Goal: Register for event/course

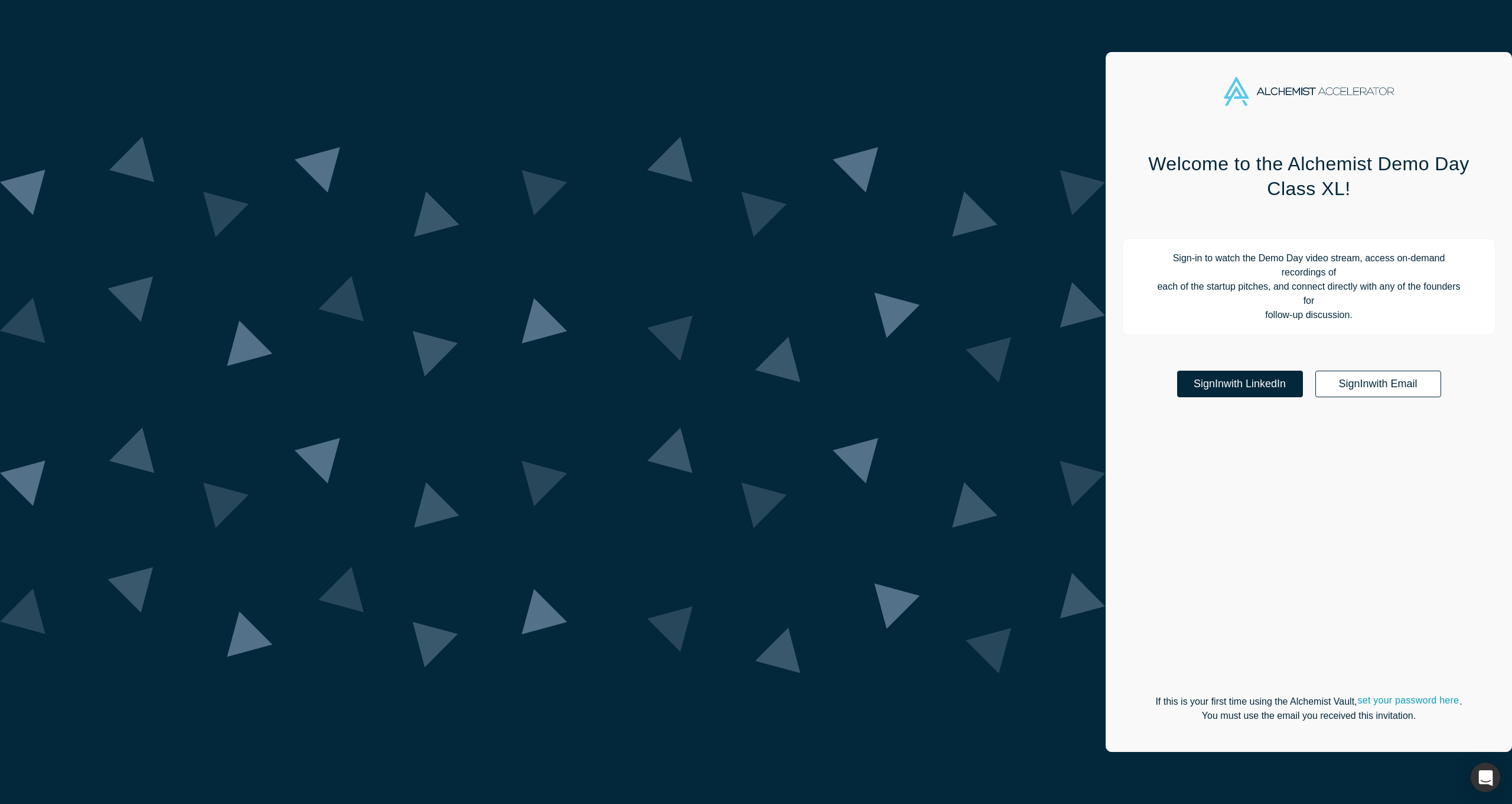
click at [1315, 371] on link "Sign In with Email" at bounding box center [1378, 384] width 126 height 26
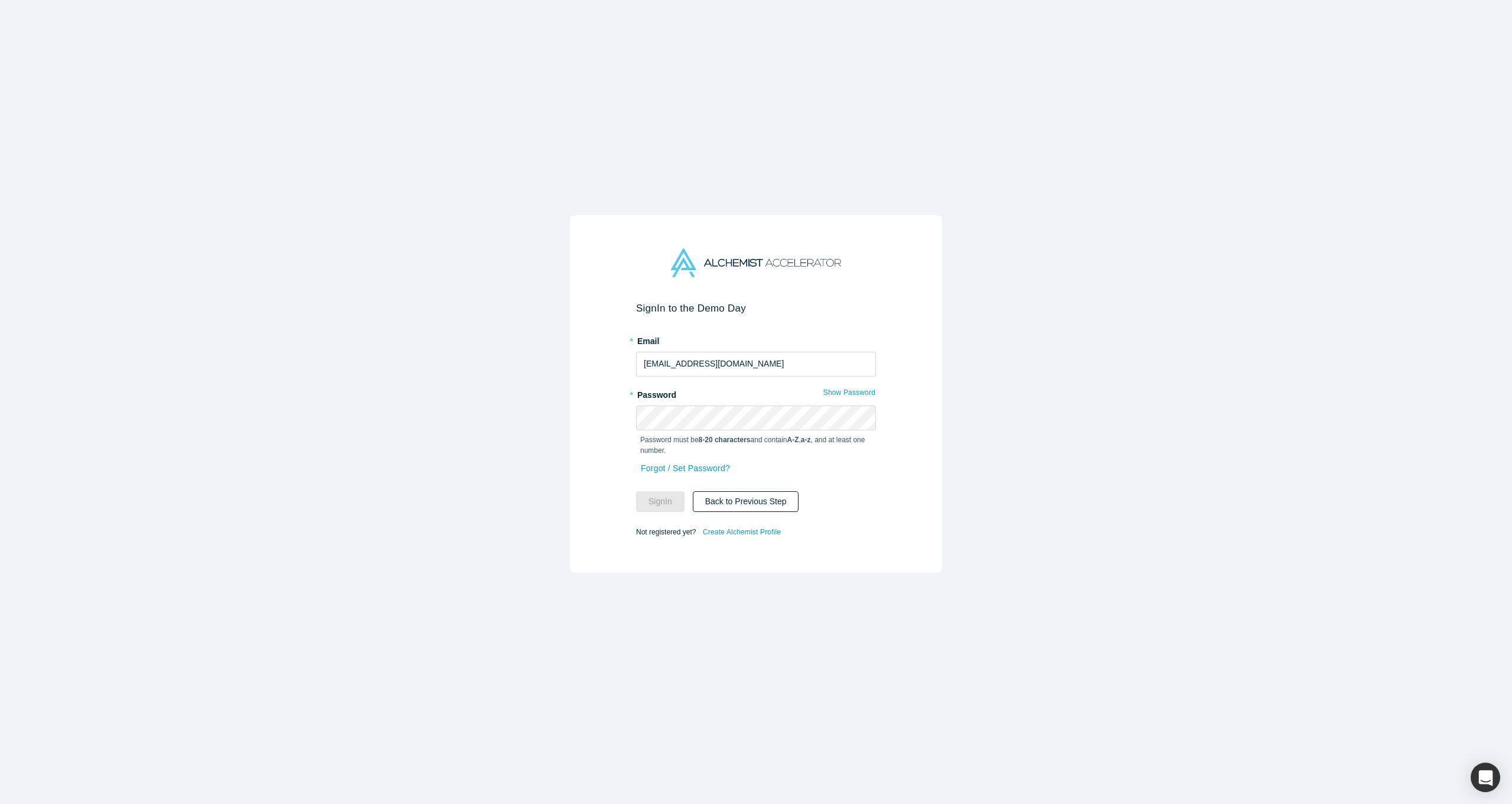
click at [733, 497] on button "Back to Previous Step" at bounding box center [746, 501] width 106 height 20
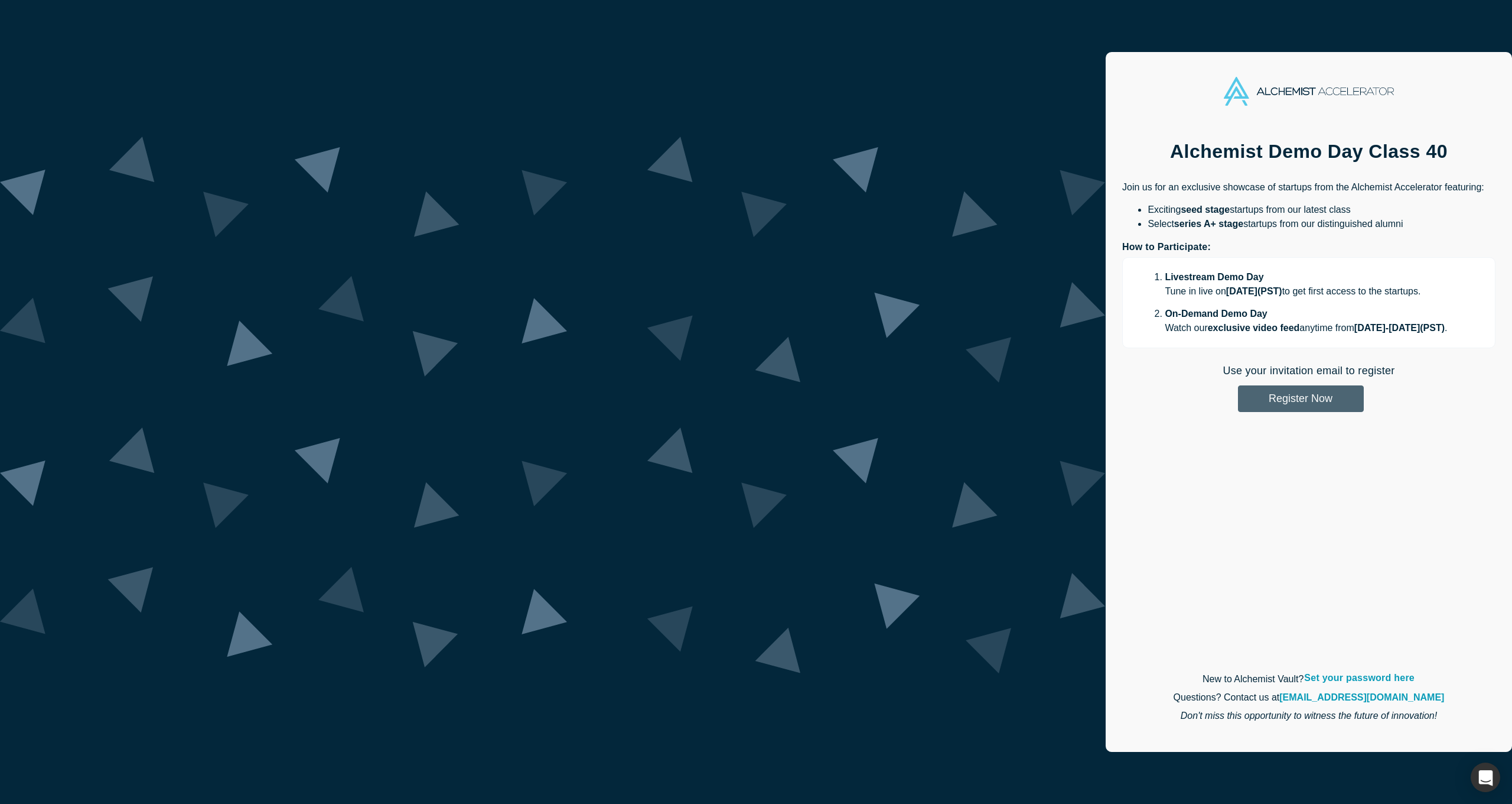
click at [1238, 404] on button "Register Now" at bounding box center [1301, 399] width 126 height 26
